Goal: Information Seeking & Learning: Learn about a topic

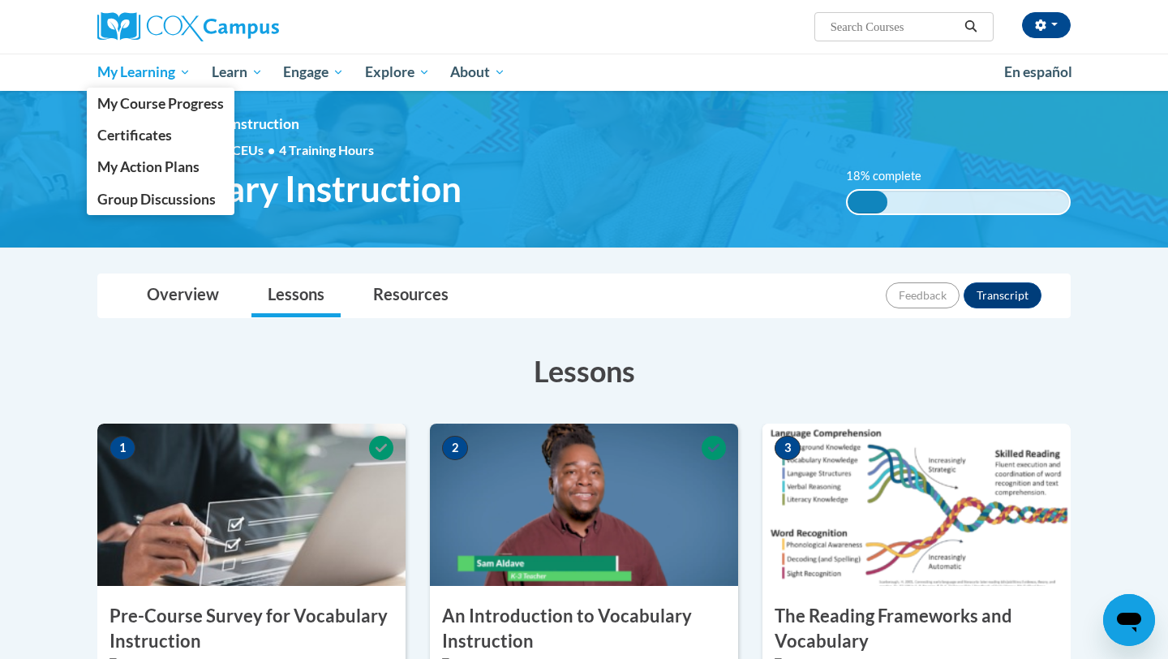
click at [163, 85] on link "My Learning" at bounding box center [144, 72] width 114 height 37
click at [152, 109] on span "My Course Progress" at bounding box center [160, 103] width 127 height 17
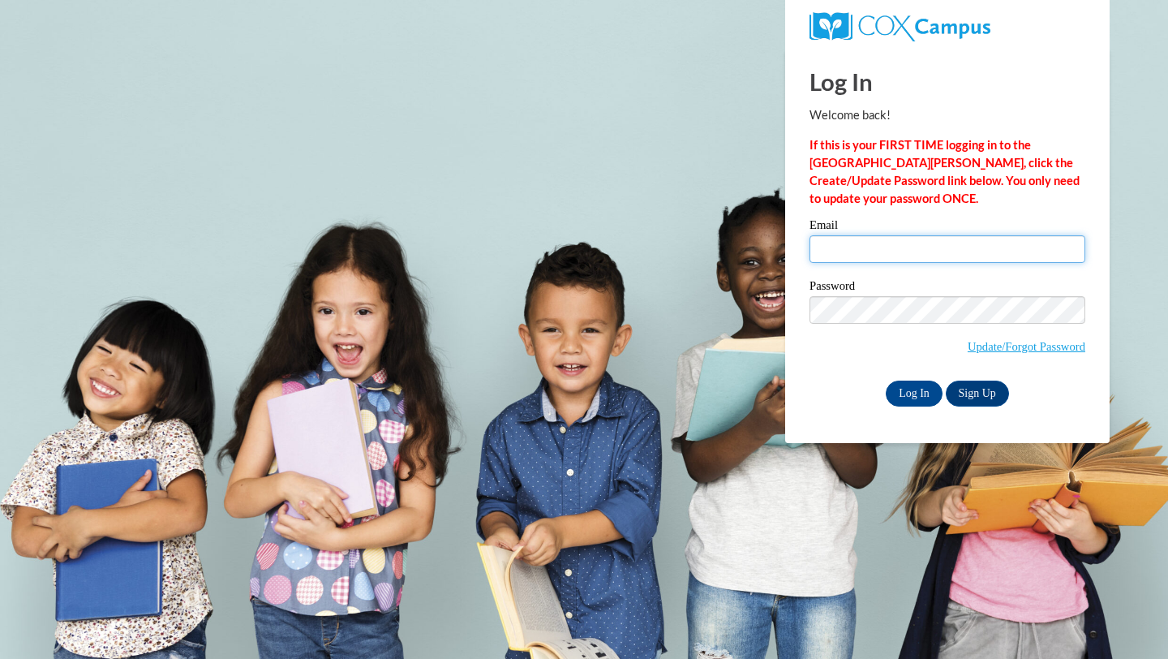
click at [876, 260] on input "Email" at bounding box center [947, 249] width 276 height 28
type input "ezmaccudde@waukesha.k12.wi.us"
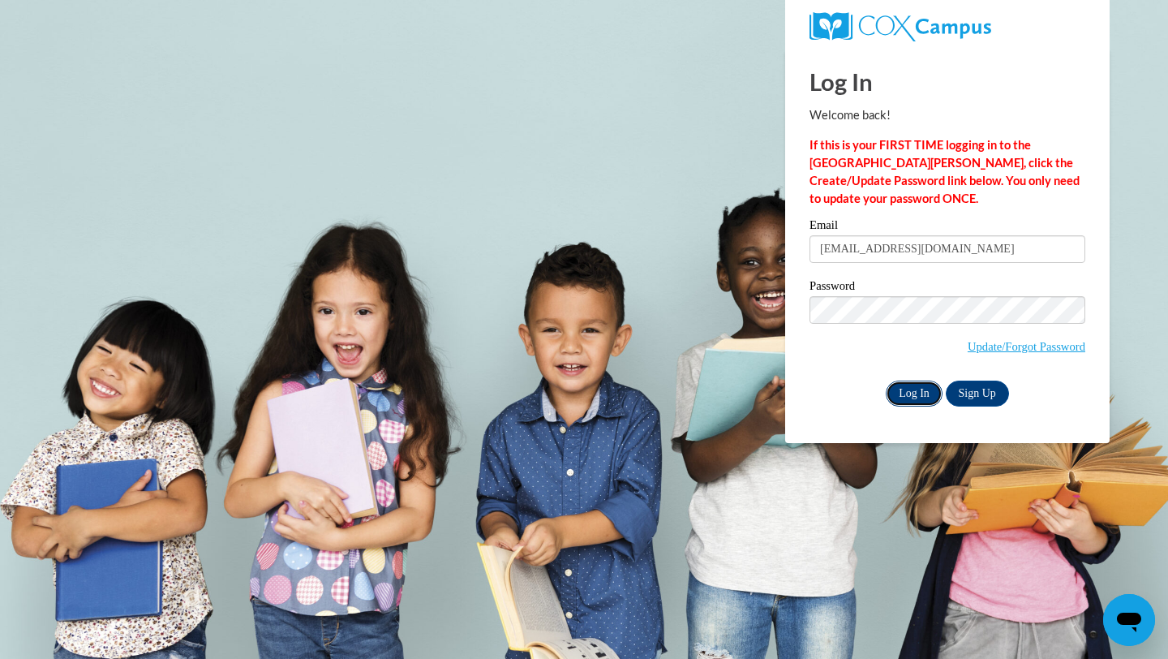
click at [920, 380] on input "Log In" at bounding box center [914, 393] width 57 height 26
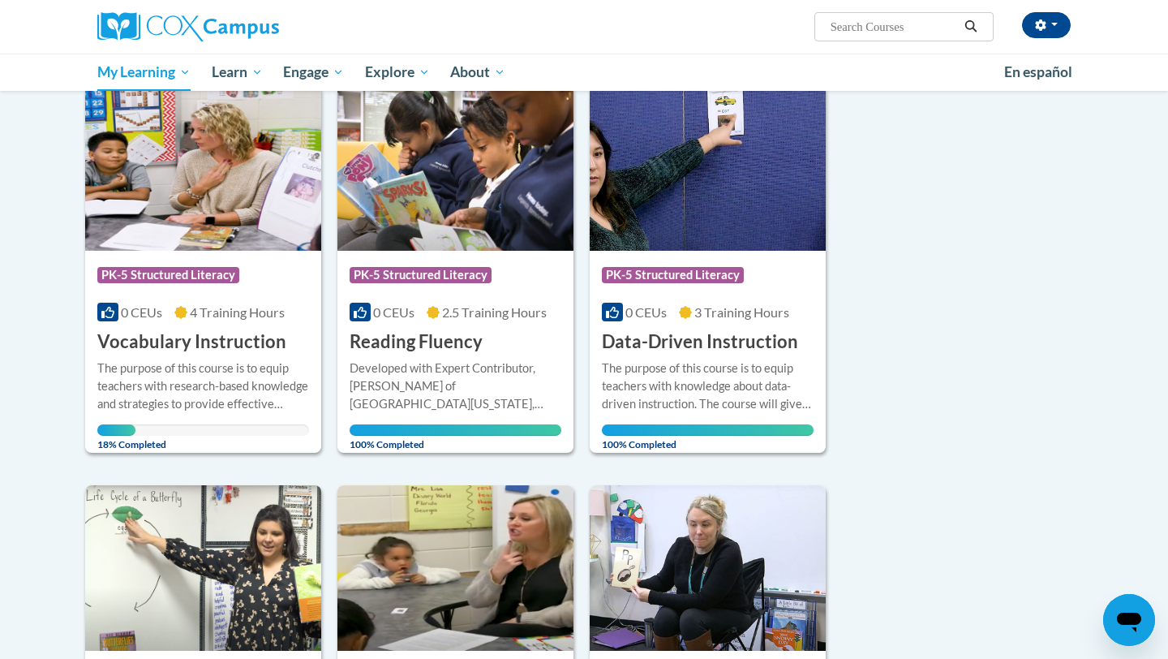
scroll to position [308, 0]
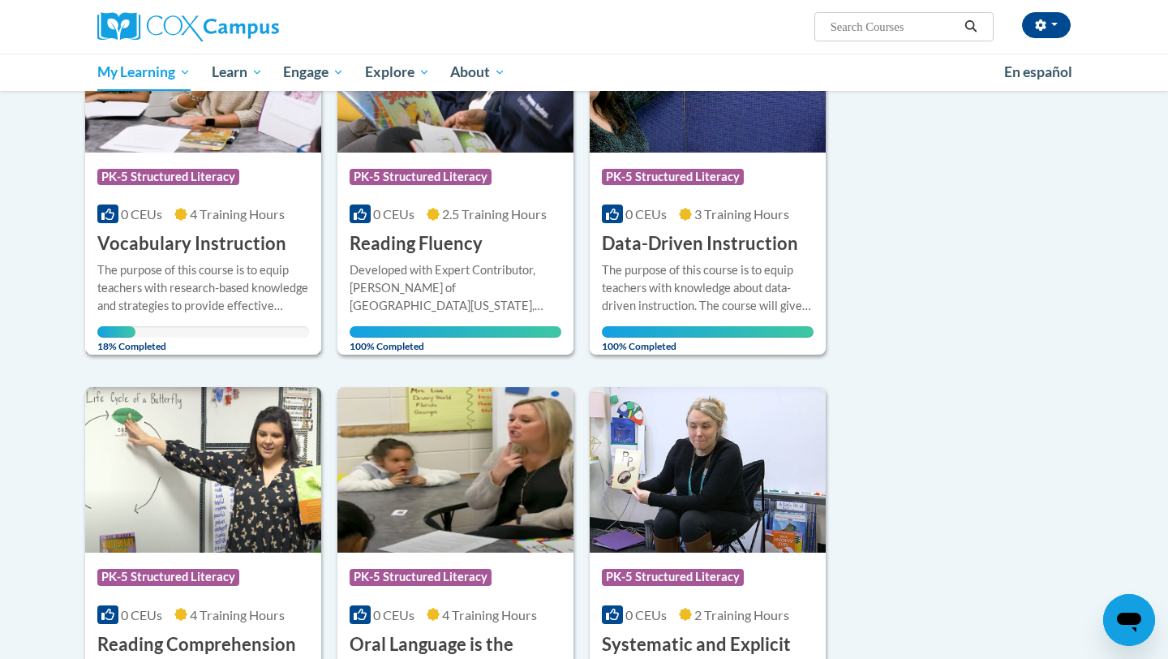
click at [229, 146] on img at bounding box center [203, 69] width 236 height 165
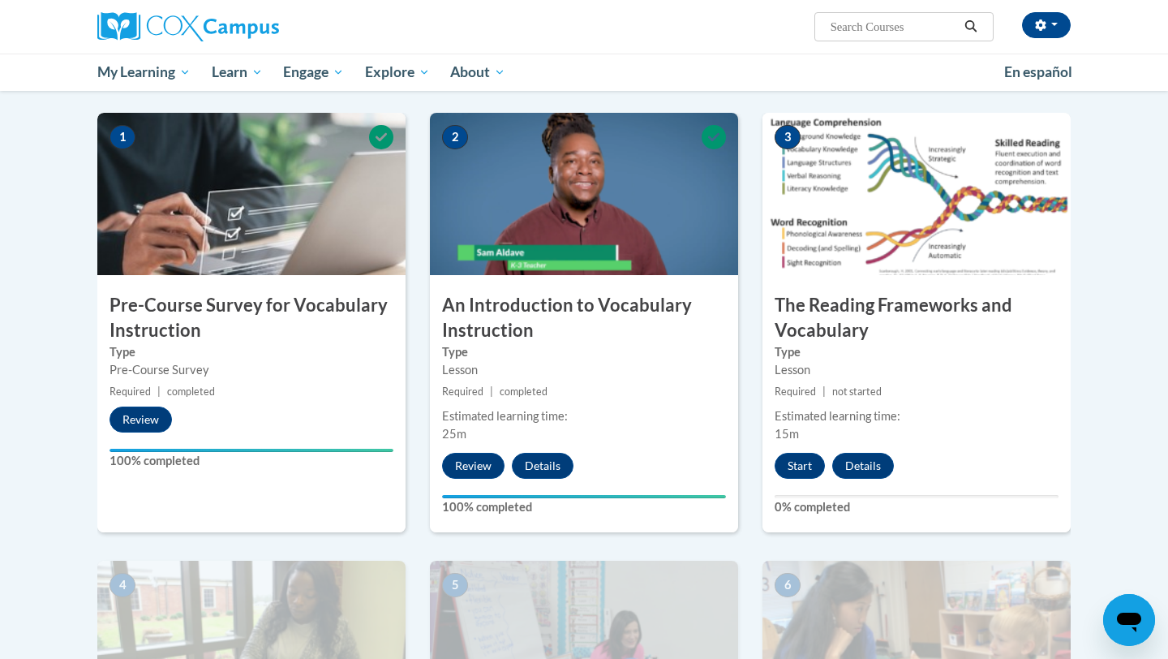
scroll to position [298, 0]
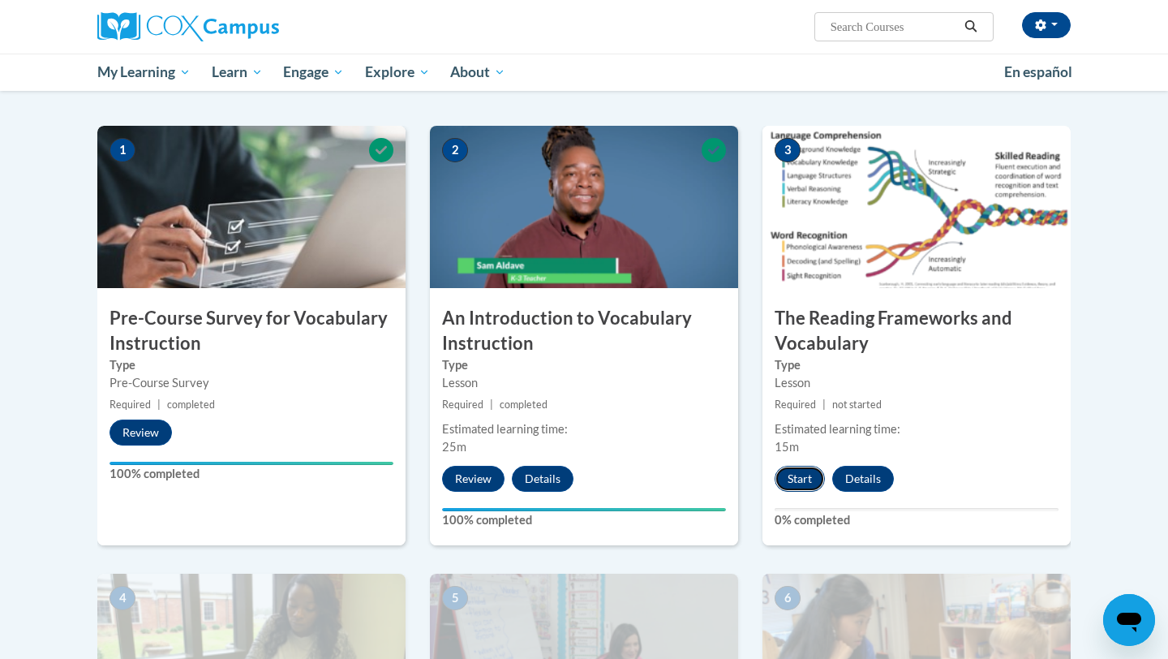
click at [800, 483] on button "Start" at bounding box center [799, 479] width 50 height 26
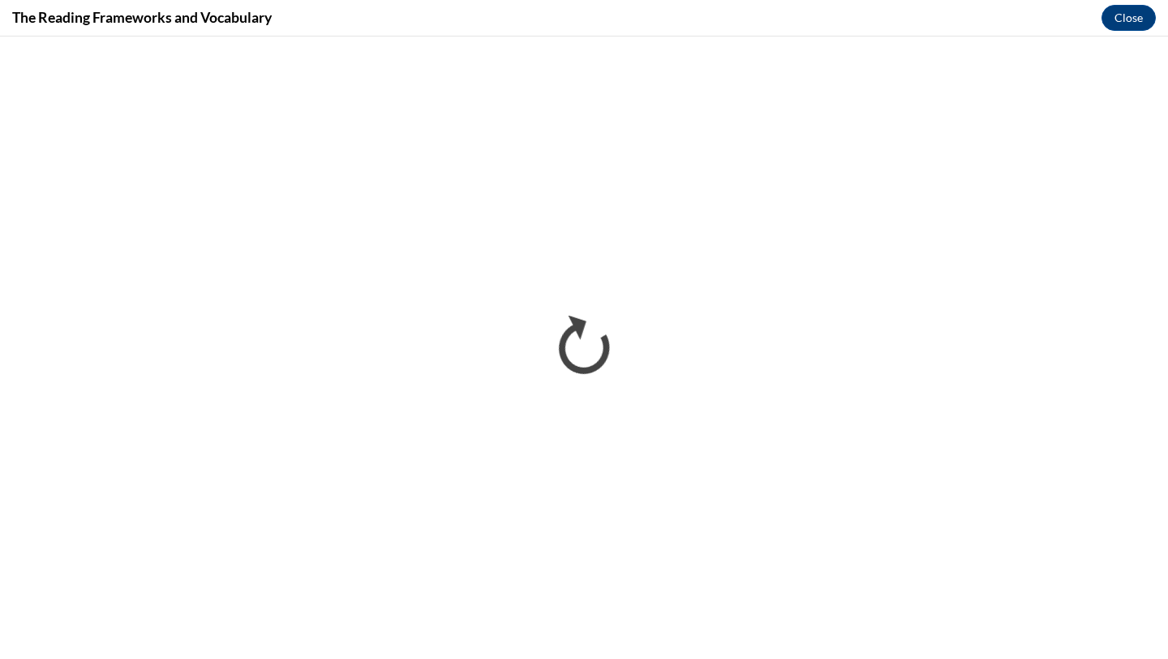
scroll to position [0, 0]
